Goal: Task Accomplishment & Management: Complete application form

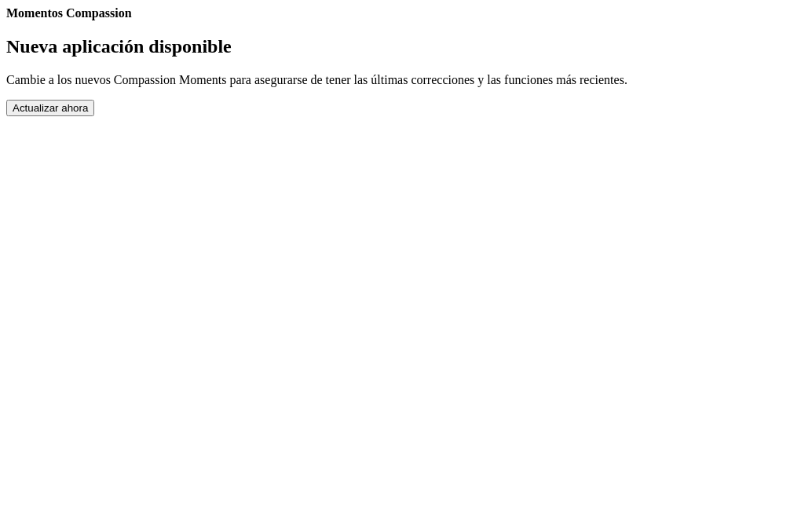
click at [94, 116] on button "Actualizar ahora" at bounding box center [50, 108] width 88 height 17
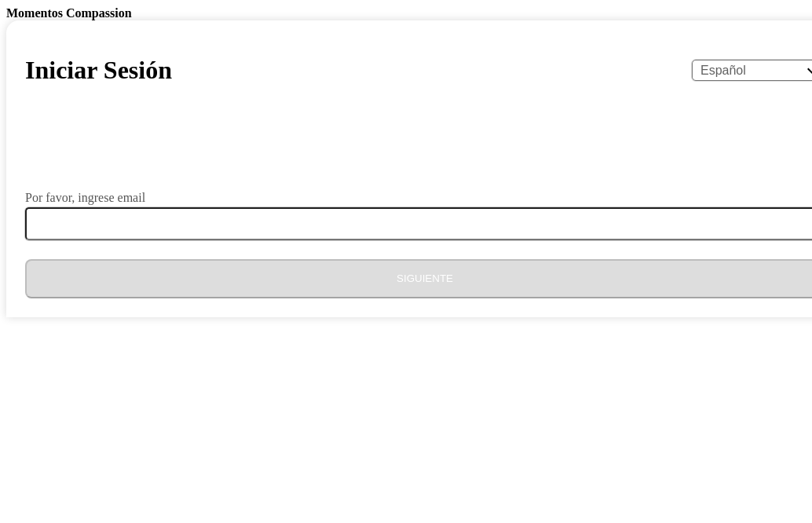
select select "es"
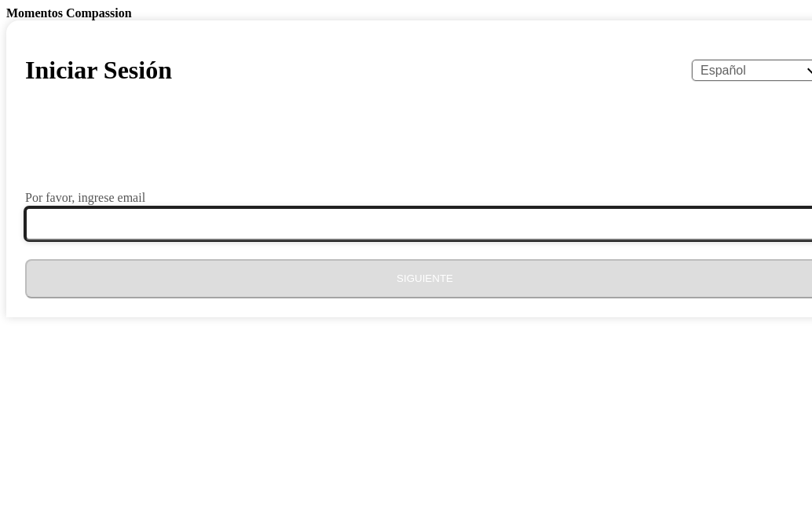
click at [289, 240] on input "Por favor, ingrese email" at bounding box center [434, 223] width 819 height 33
type input "[EMAIL_ADDRESS][DOMAIN_NAME]"
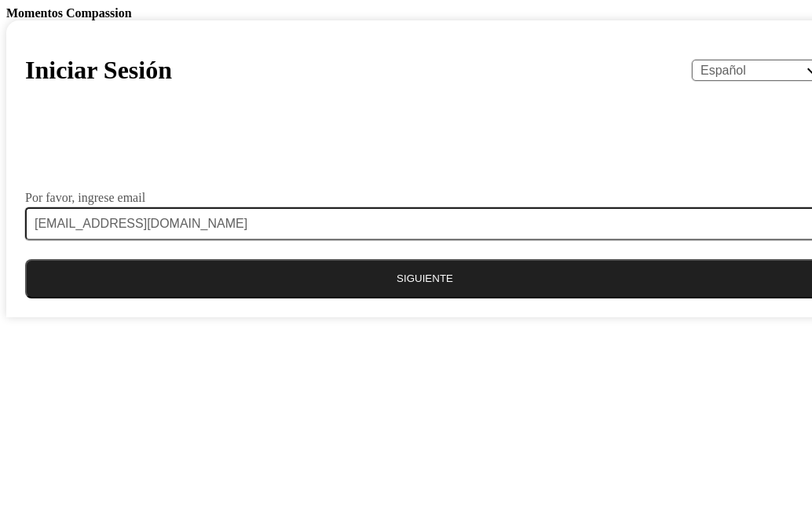
click at [443, 299] on button "Siguiente" at bounding box center [425, 278] width 800 height 39
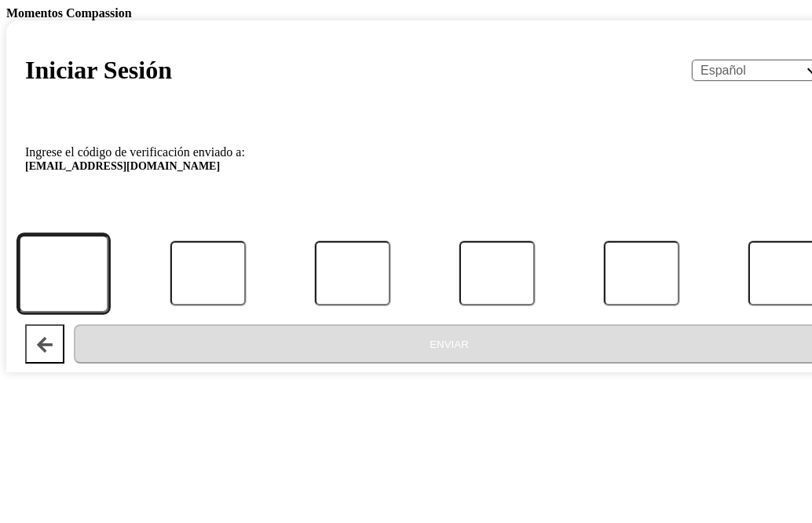
click at [109, 313] on input "Código" at bounding box center [63, 274] width 91 height 78
type input "7"
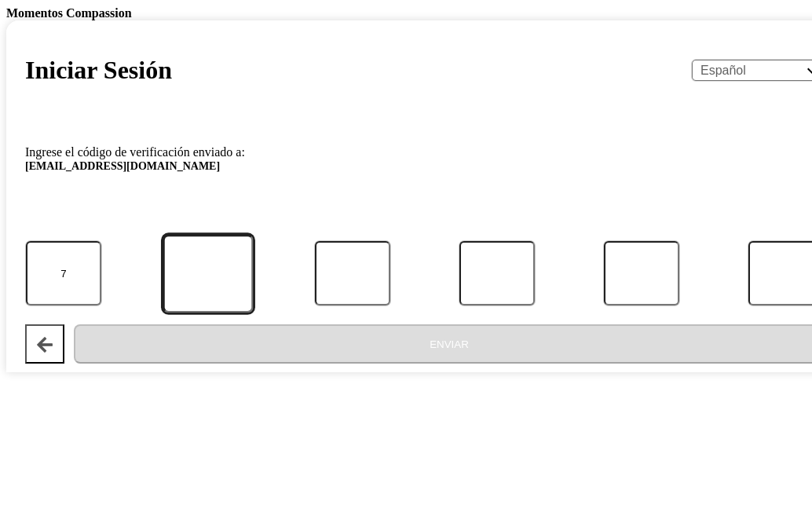
type input "6"
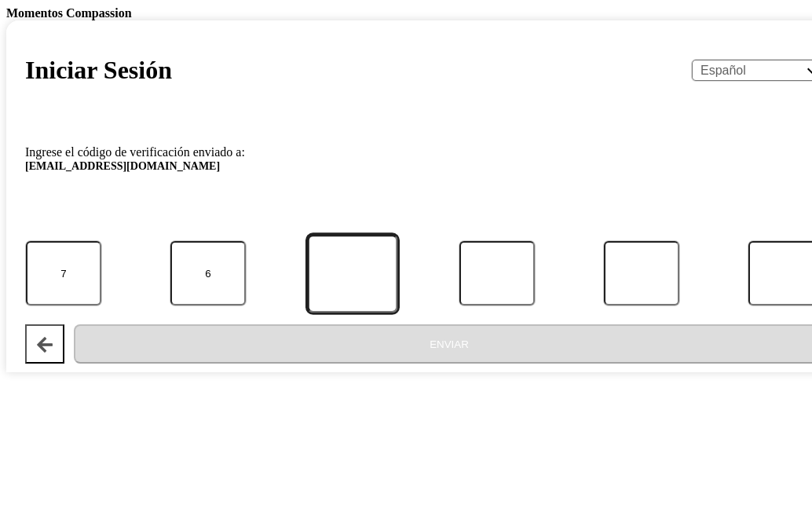
type input "6"
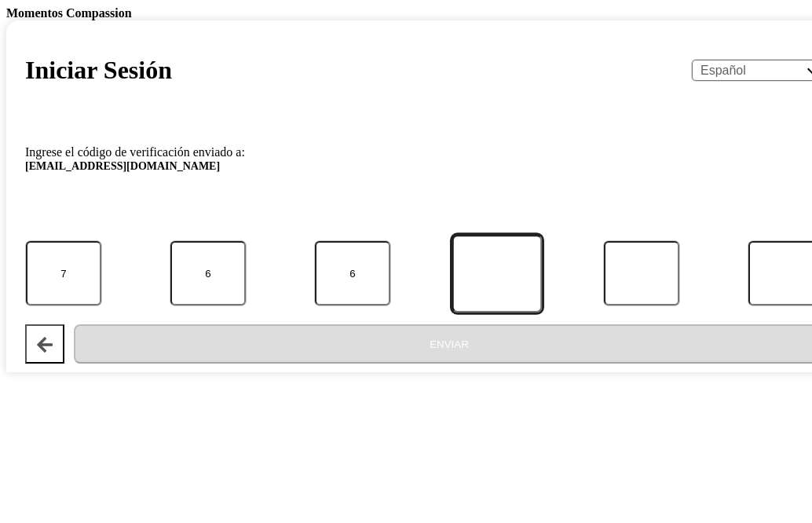
type input "7"
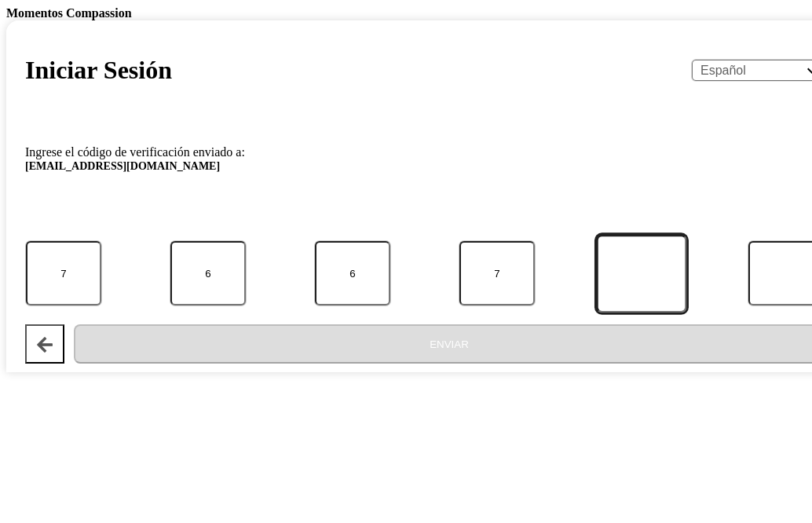
type input "9"
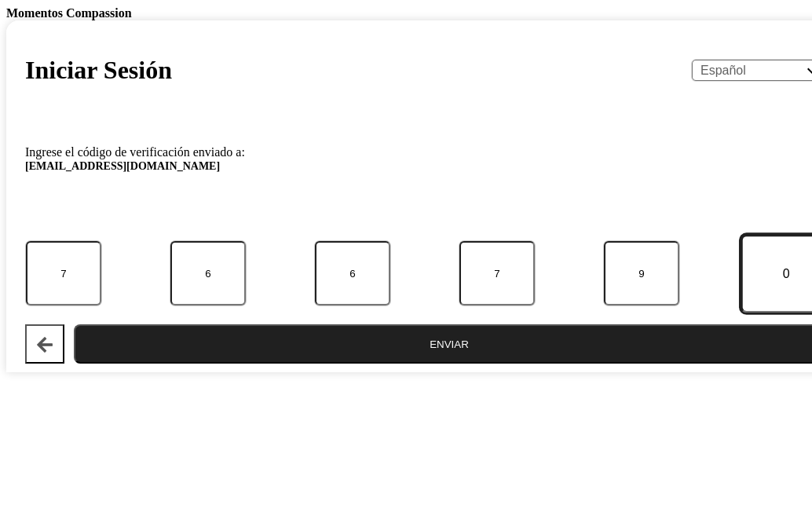
type input "0"
click at [387, 364] on button "Enviar" at bounding box center [449, 344] width 751 height 39
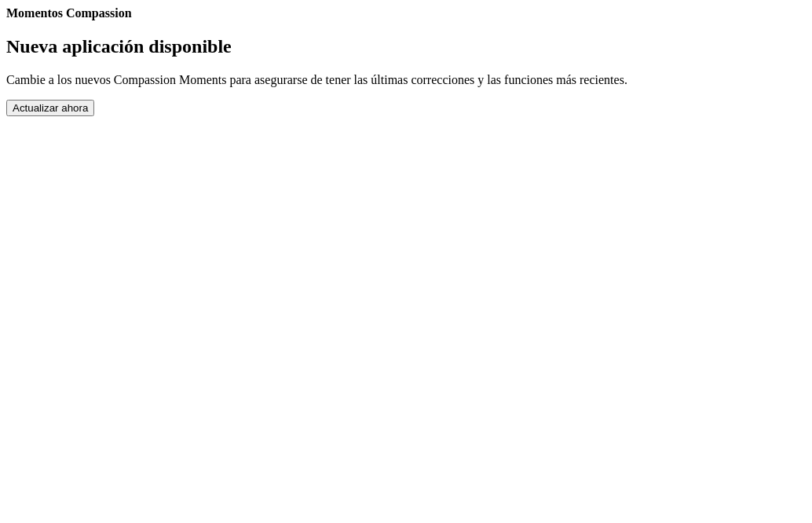
click at [94, 116] on button "Actualizar ahora" at bounding box center [50, 108] width 88 height 17
